Goal: Book appointment/travel/reservation

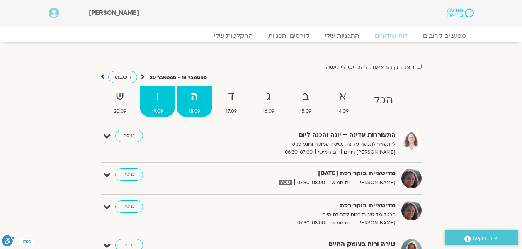
click at [155, 99] on strong "ו" at bounding box center [157, 96] width 35 height 17
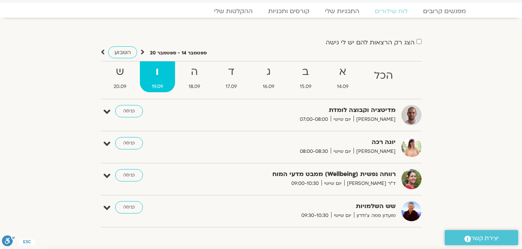
scroll to position [77, 0]
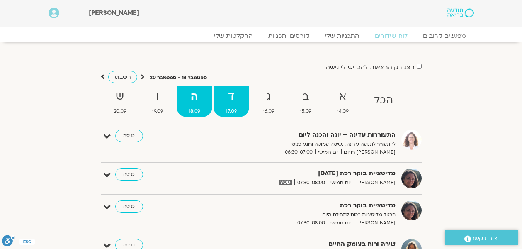
click at [230, 105] on strong "ד" at bounding box center [231, 96] width 35 height 17
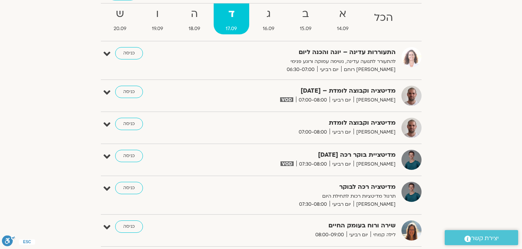
scroll to position [77, 0]
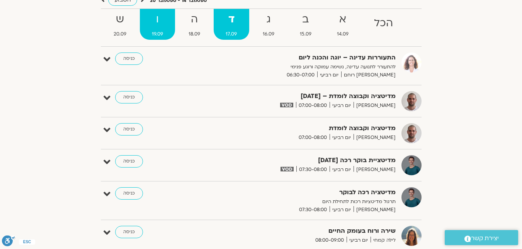
click at [148, 32] on span "19.09" at bounding box center [157, 34] width 35 height 8
